Goal: Task Accomplishment & Management: Manage account settings

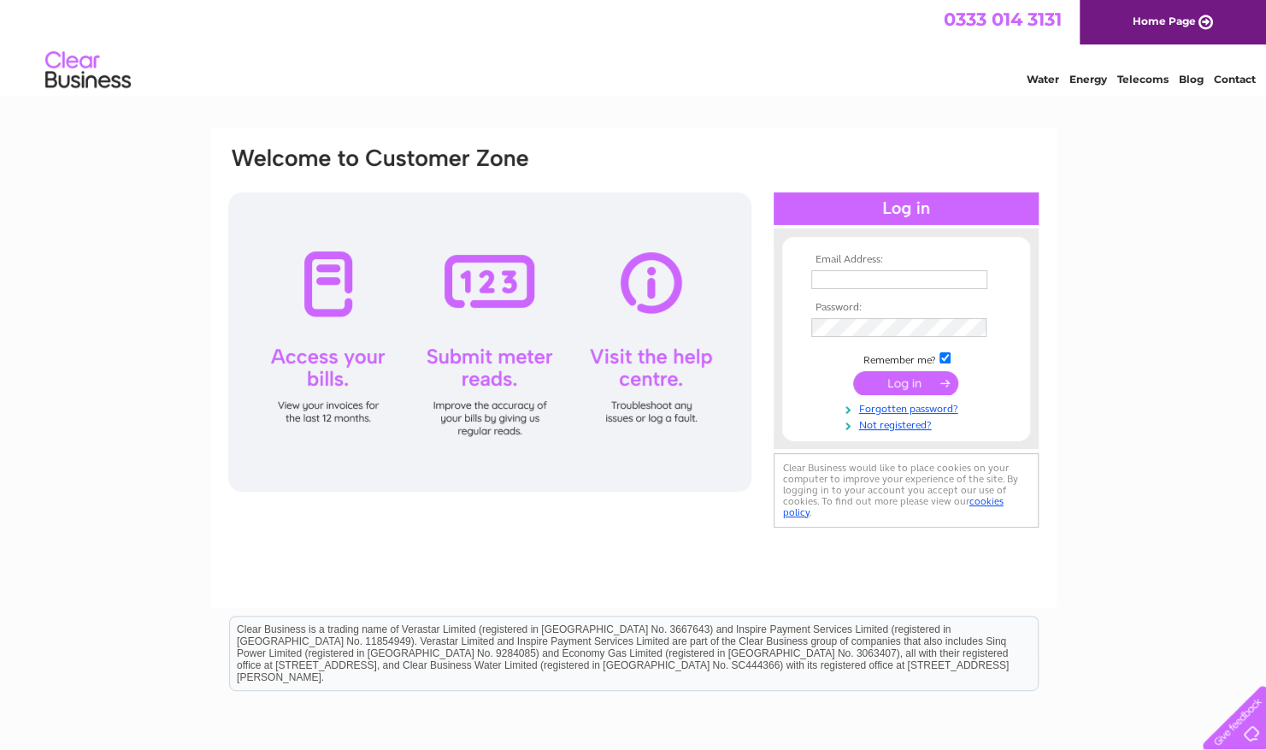
type input "ianasmith@live.co.uk"
click at [933, 369] on td at bounding box center [906, 383] width 198 height 32
click at [932, 378] on input "submit" at bounding box center [905, 383] width 105 height 24
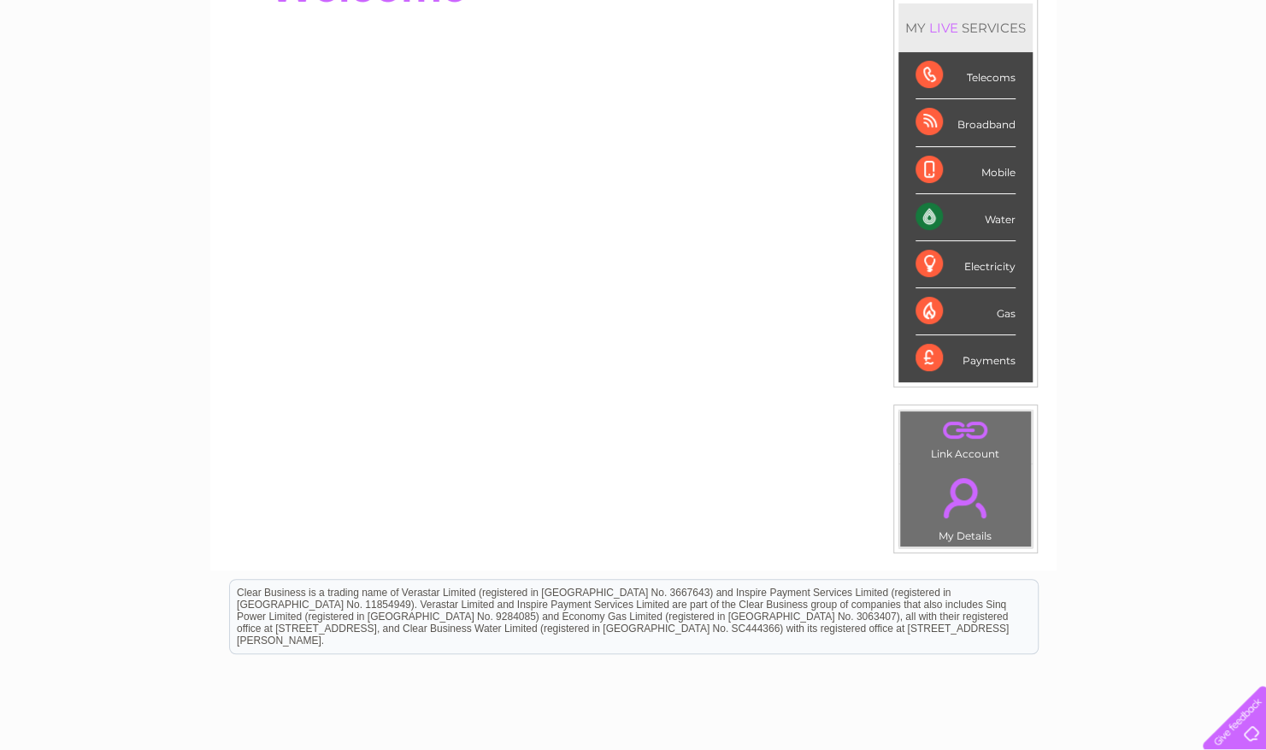
scroll to position [38, 0]
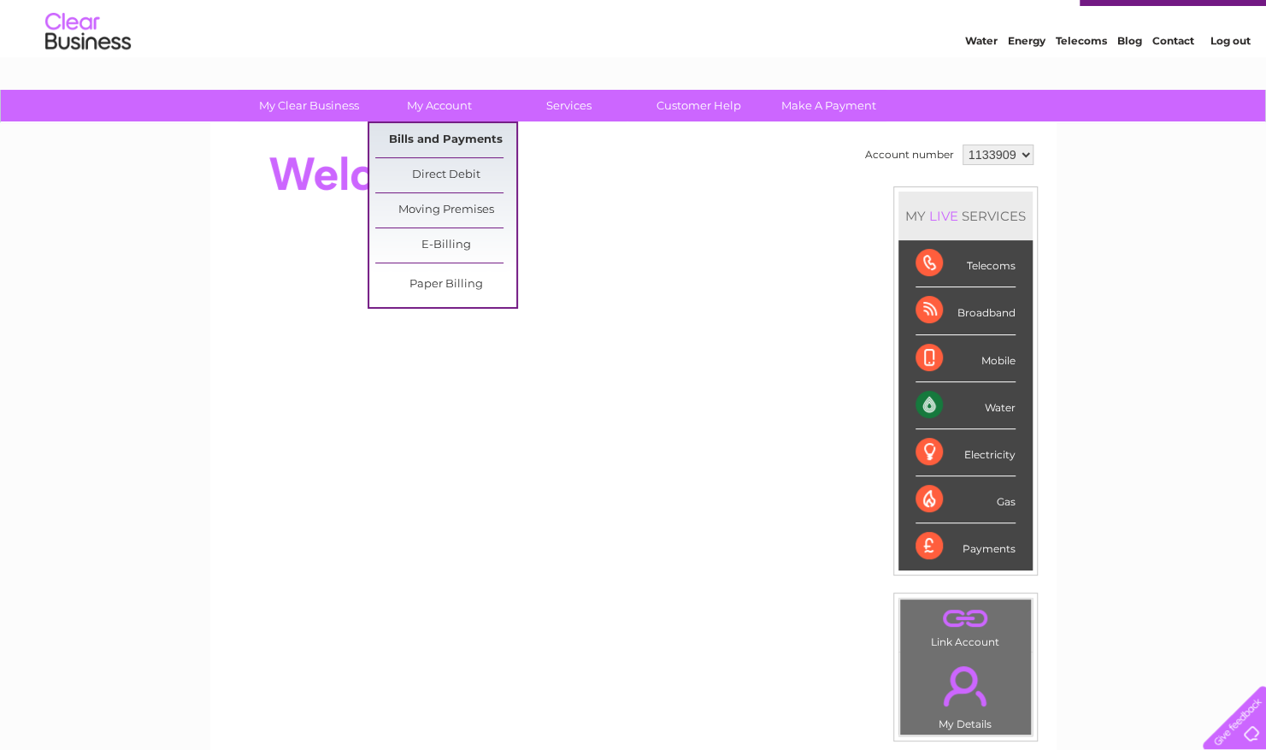
click at [431, 132] on link "Bills and Payments" at bounding box center [445, 140] width 141 height 34
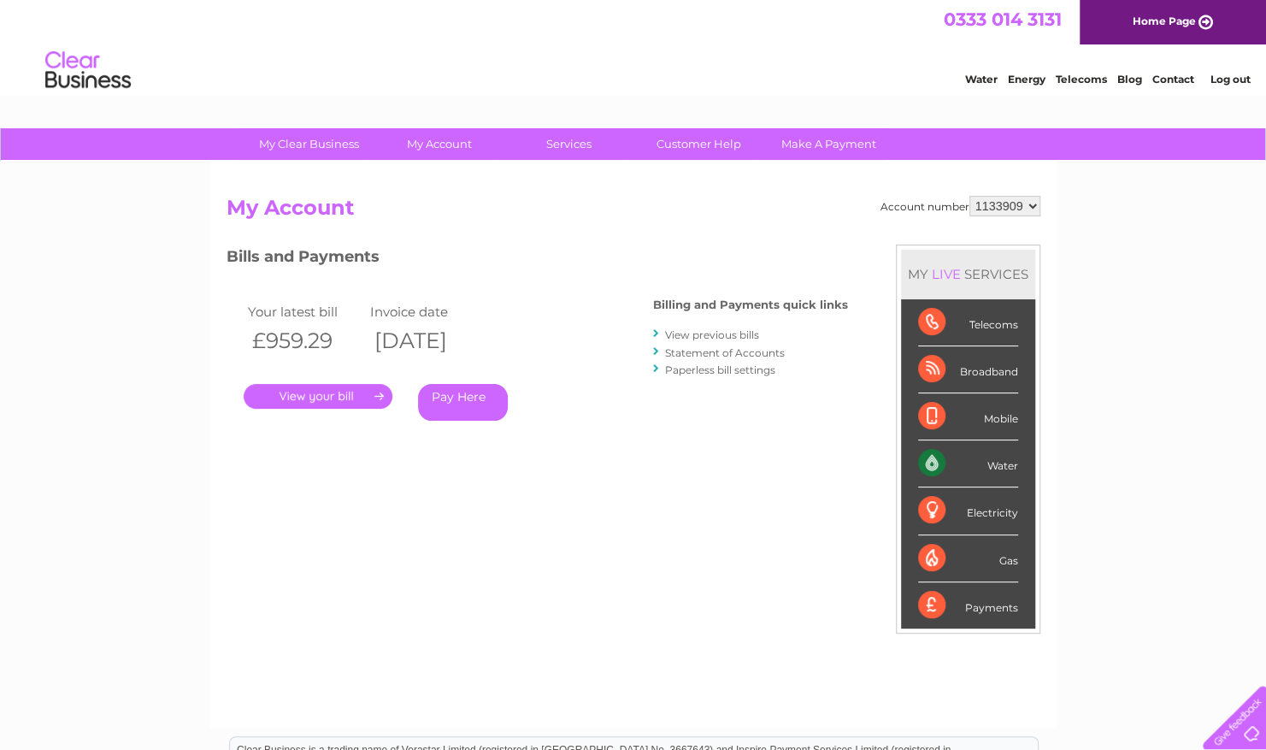
click at [320, 399] on link "." at bounding box center [318, 396] width 149 height 25
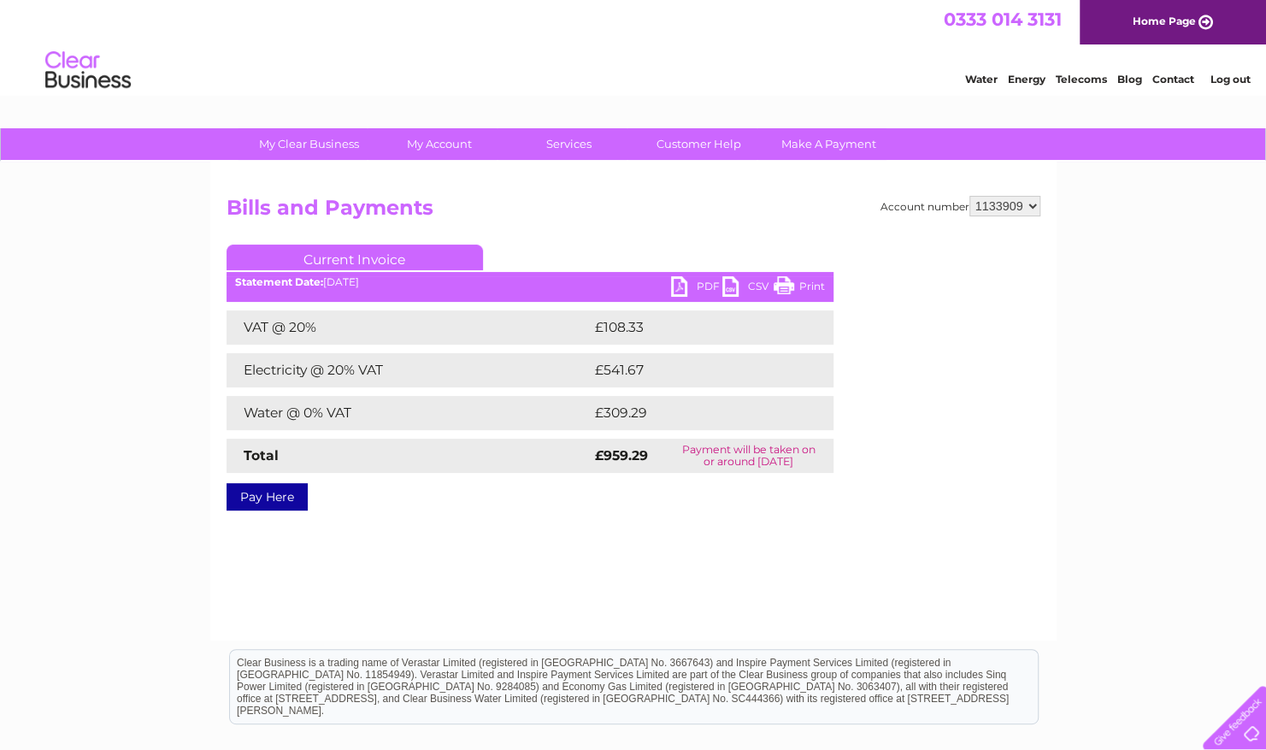
click at [332, 494] on div "Pay Here" at bounding box center [529, 488] width 607 height 31
click at [713, 287] on link "PDF" at bounding box center [696, 288] width 51 height 25
